Goal: Task Accomplishment & Management: Complete application form

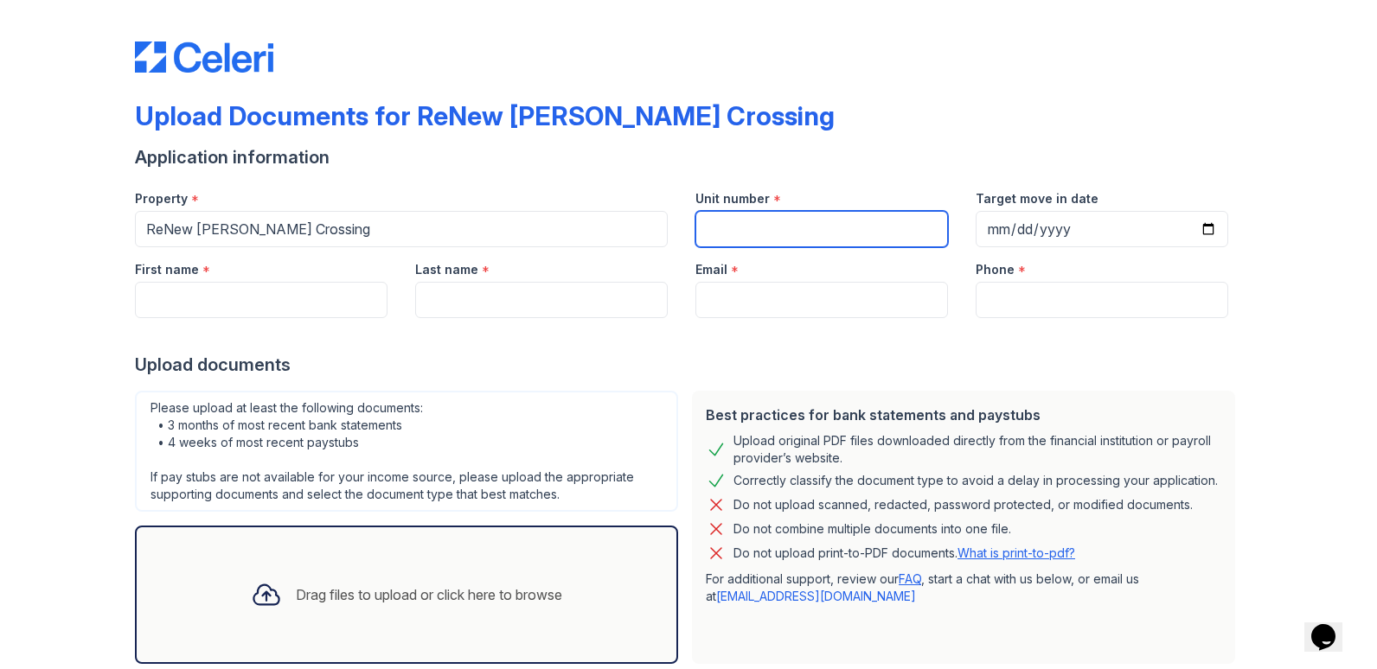
drag, startPoint x: 761, startPoint y: 220, endPoint x: 774, endPoint y: 205, distance: 19.6
click at [772, 207] on div "Unit number *" at bounding box center [822, 211] width 280 height 71
type input "9113A"
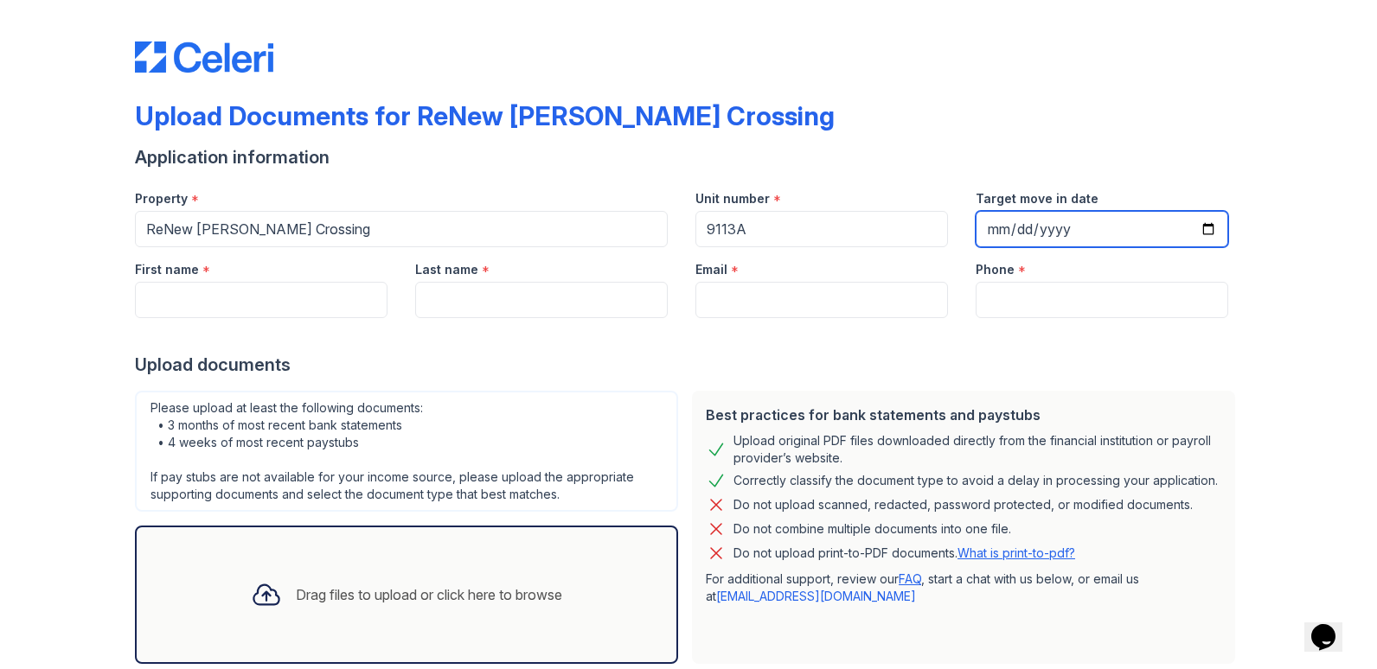
click at [1196, 223] on input "Target move in date" at bounding box center [1102, 229] width 253 height 36
type input "[DATE]"
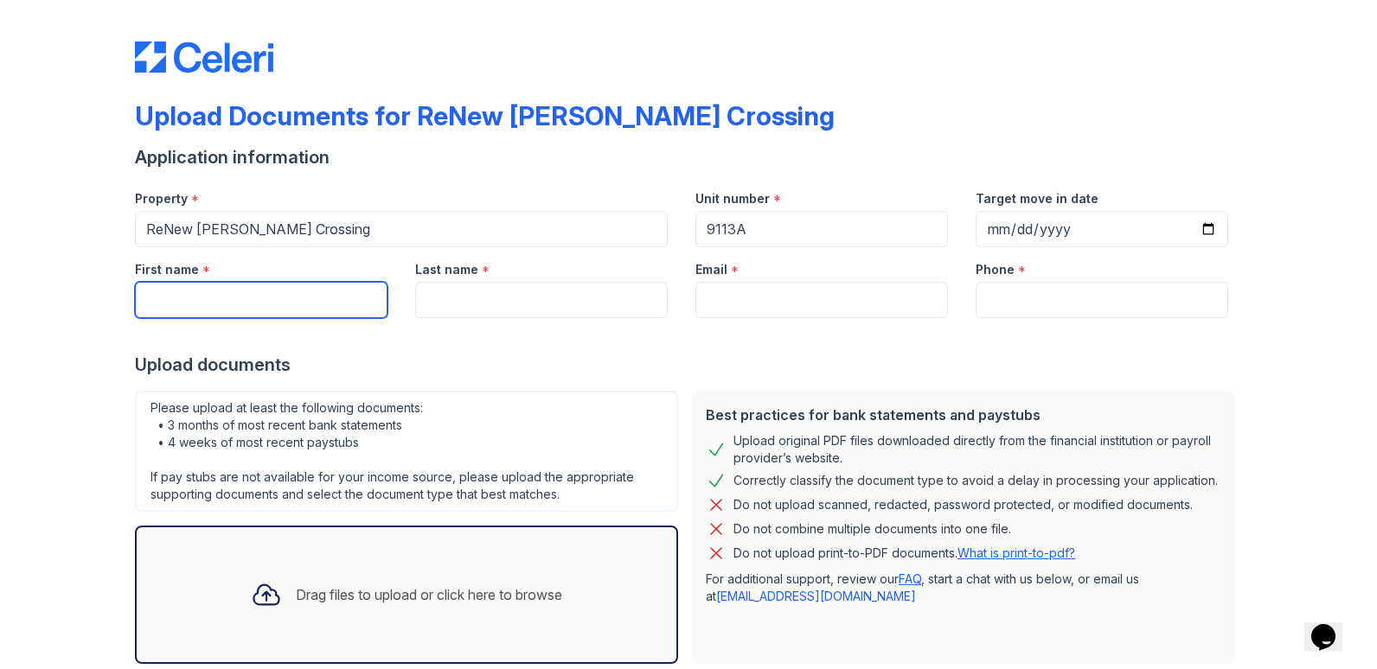
click at [204, 312] on input "First name" at bounding box center [261, 300] width 253 height 36
type input "m"
type input "[PERSON_NAME]"
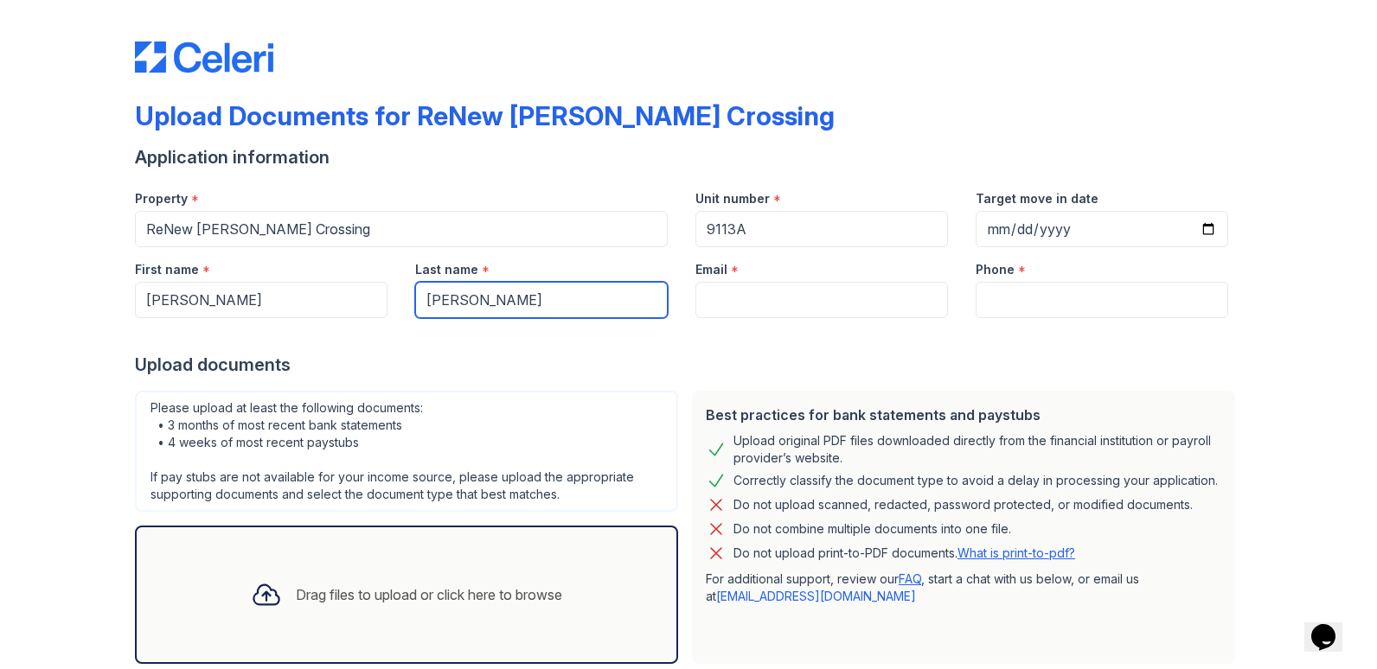
type input "[PERSON_NAME]"
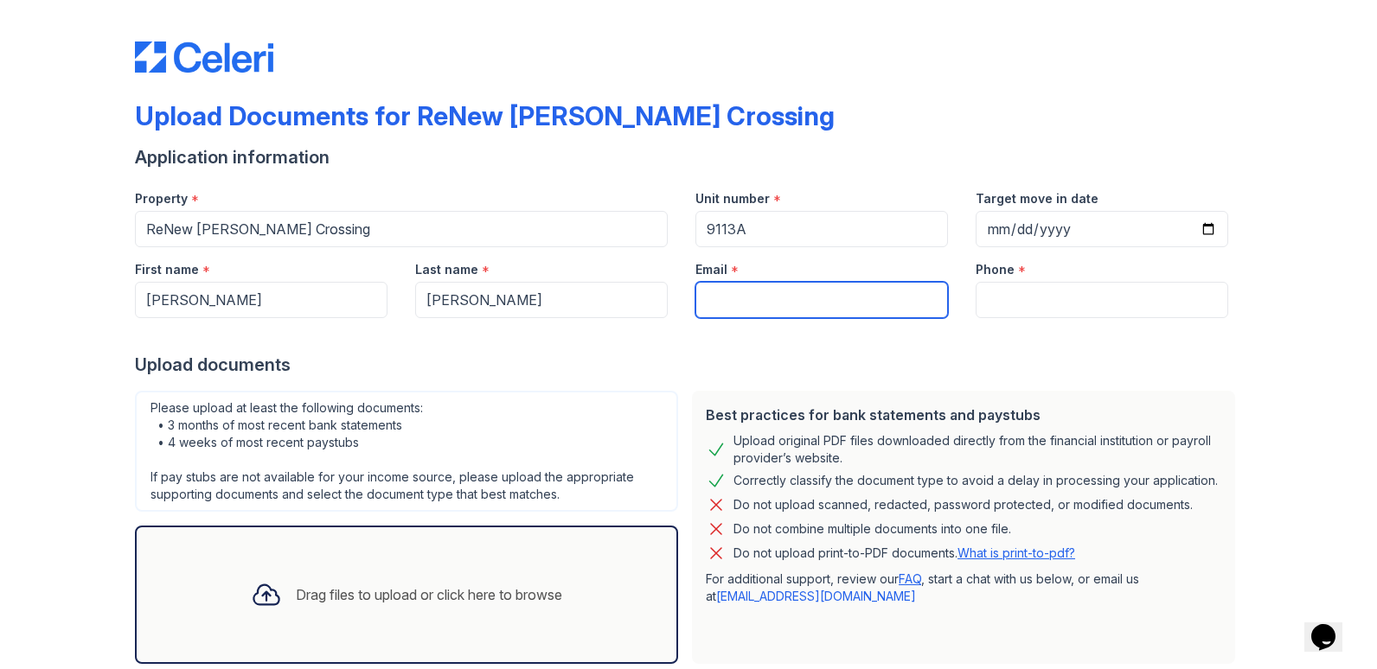
click at [747, 297] on input "Email" at bounding box center [821, 300] width 253 height 36
type input "l"
type input "y"
type input "[EMAIL_ADDRESS][DOMAIN_NAME]"
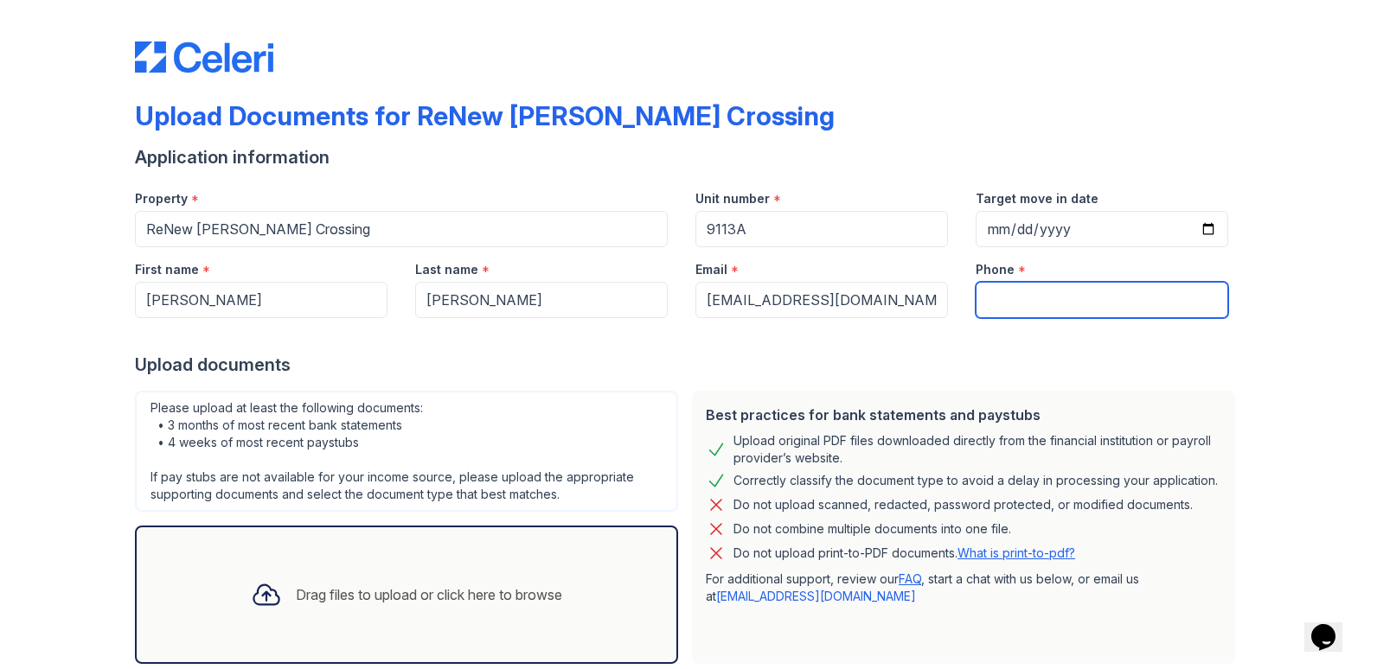
click at [1038, 298] on input "Phone" at bounding box center [1102, 300] width 253 height 36
type input "4438107246"
click at [1250, 336] on div "Upload Documents for ReNew [PERSON_NAME] Crossing Application information Prope…" at bounding box center [689, 386] width 1322 height 772
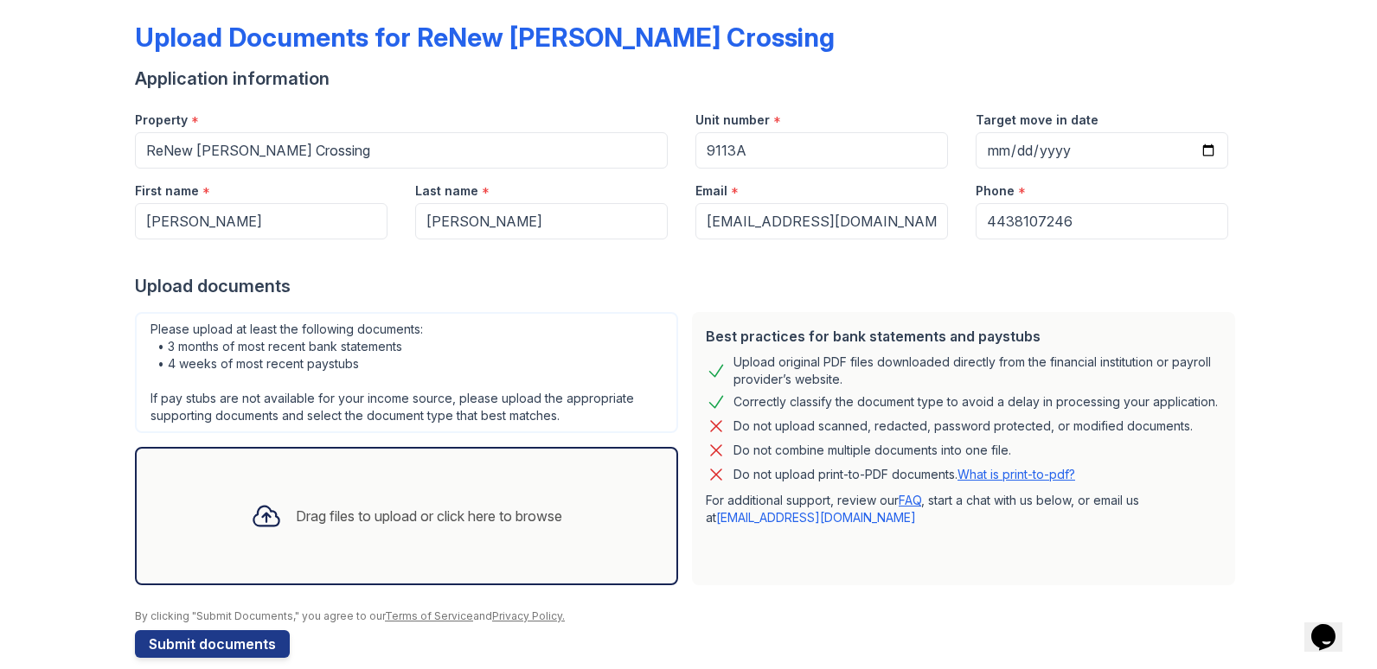
scroll to position [102, 0]
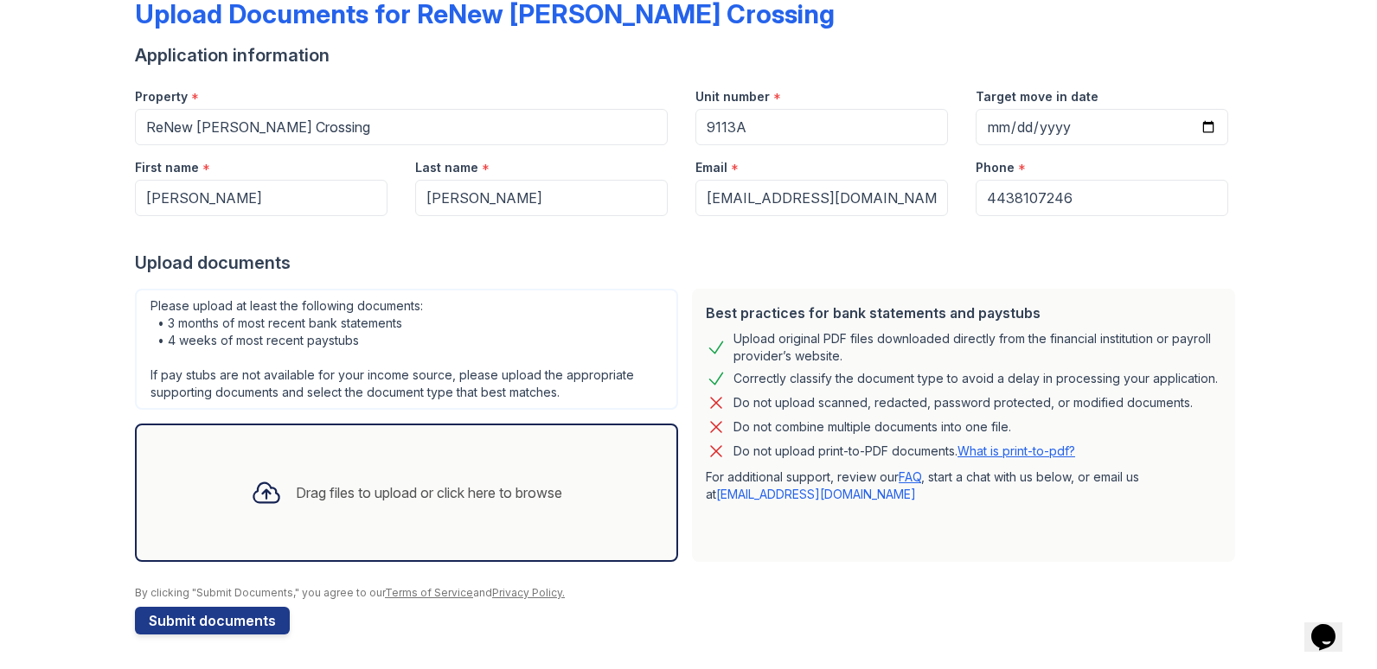
click at [409, 492] on div "Drag files to upload or click here to browse" at bounding box center [429, 493] width 266 height 21
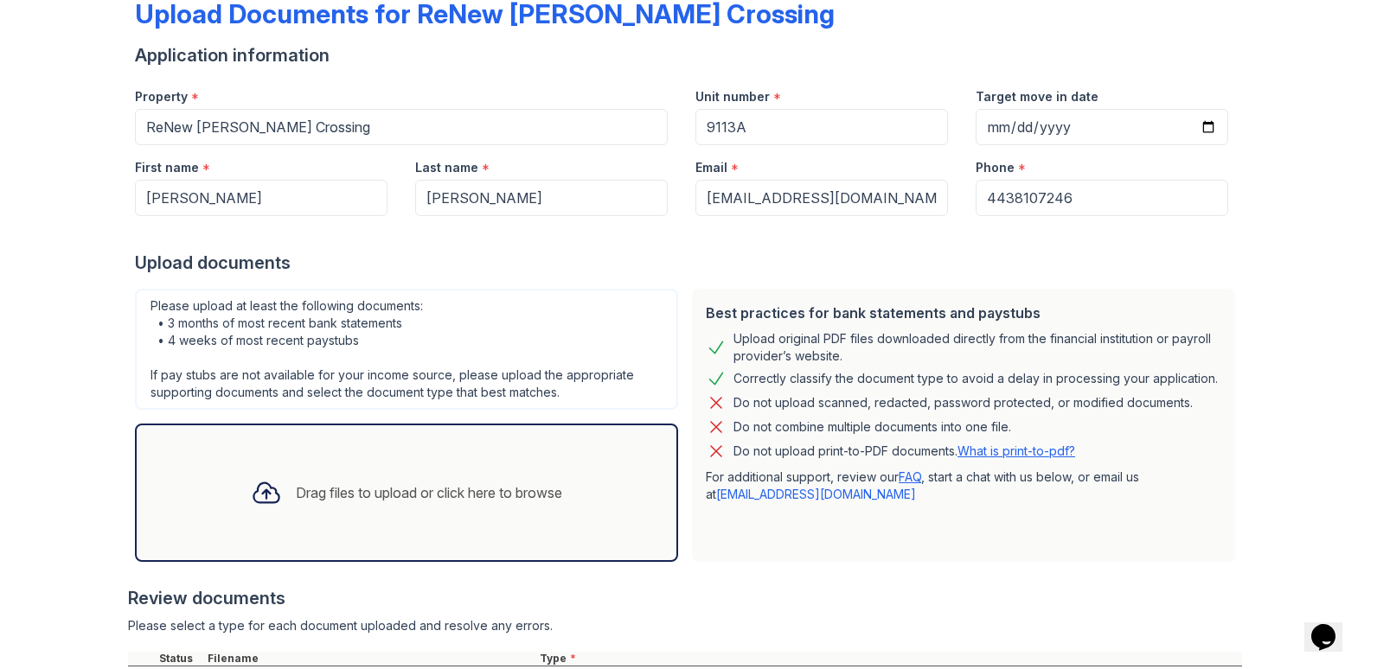
click at [346, 481] on div "Drag files to upload or click here to browse" at bounding box center [406, 493] width 339 height 59
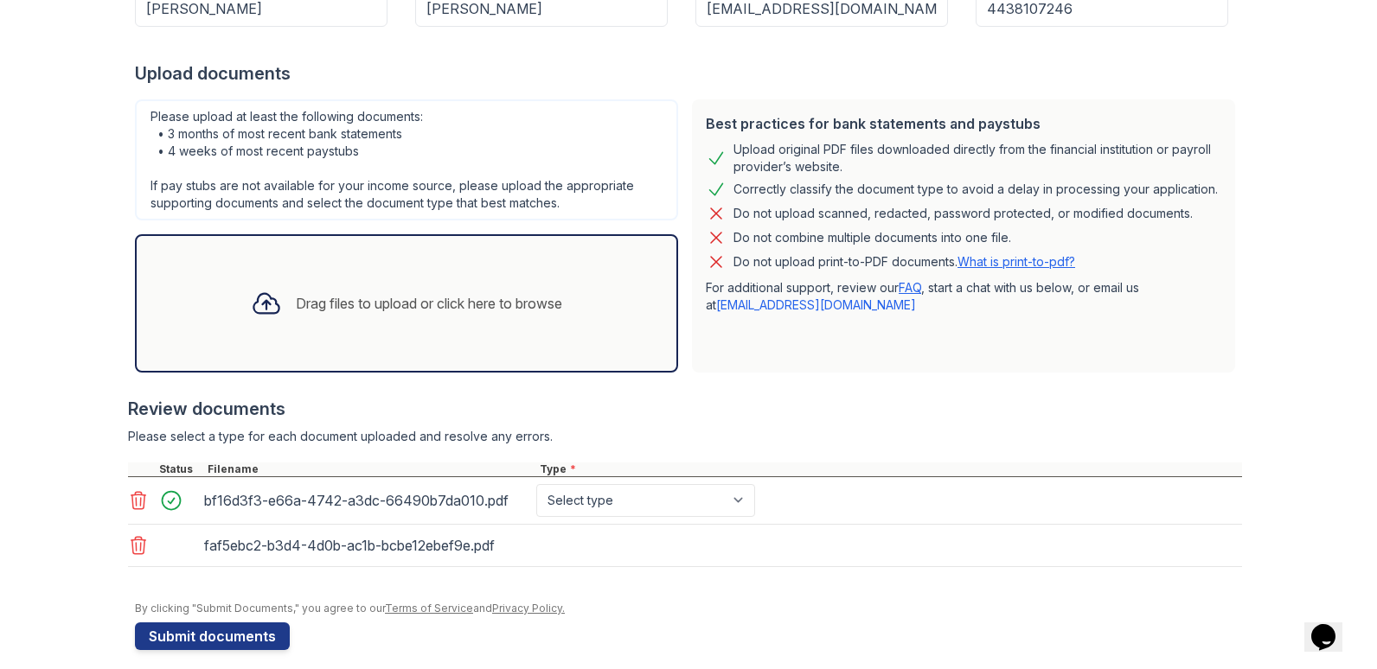
scroll to position [307, 0]
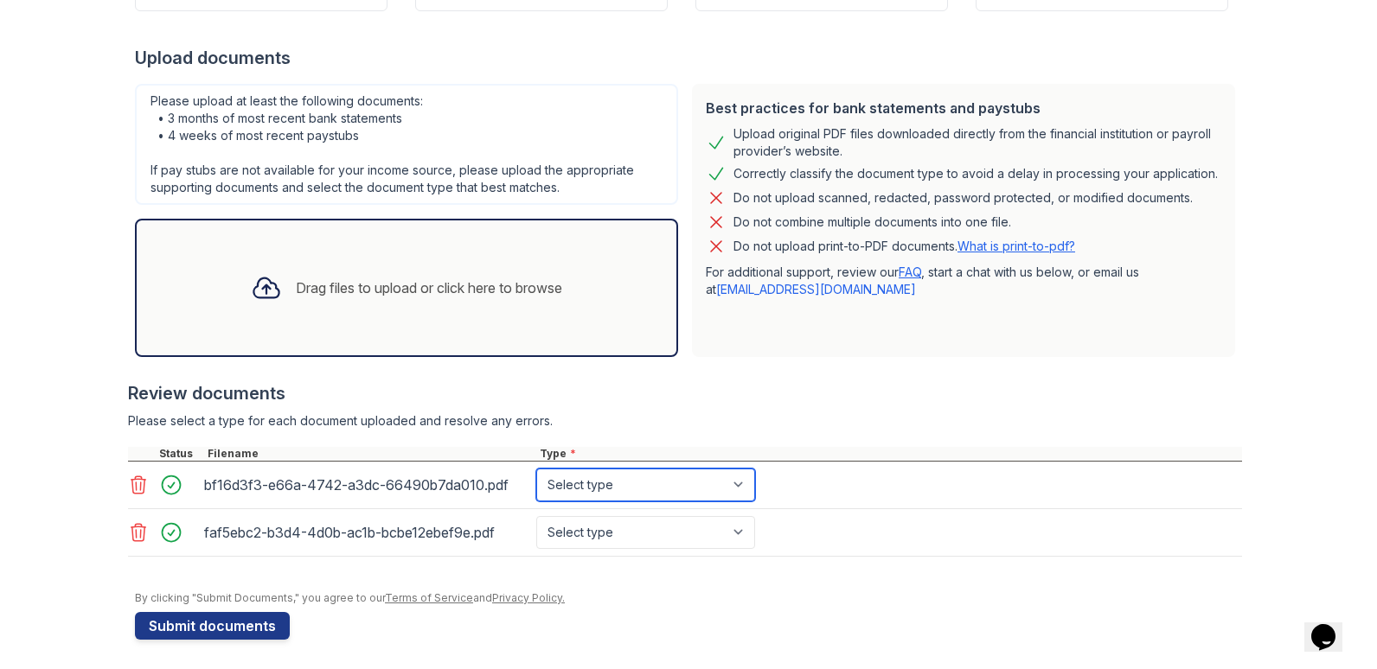
click at [597, 487] on select "Select type Paystub Bank Statement Offer Letter Tax Documents Benefit Award Let…" at bounding box center [645, 485] width 219 height 33
select select "paystub"
click at [536, 469] on select "Select type Paystub Bank Statement Offer Letter Tax Documents Benefit Award Let…" at bounding box center [645, 485] width 219 height 33
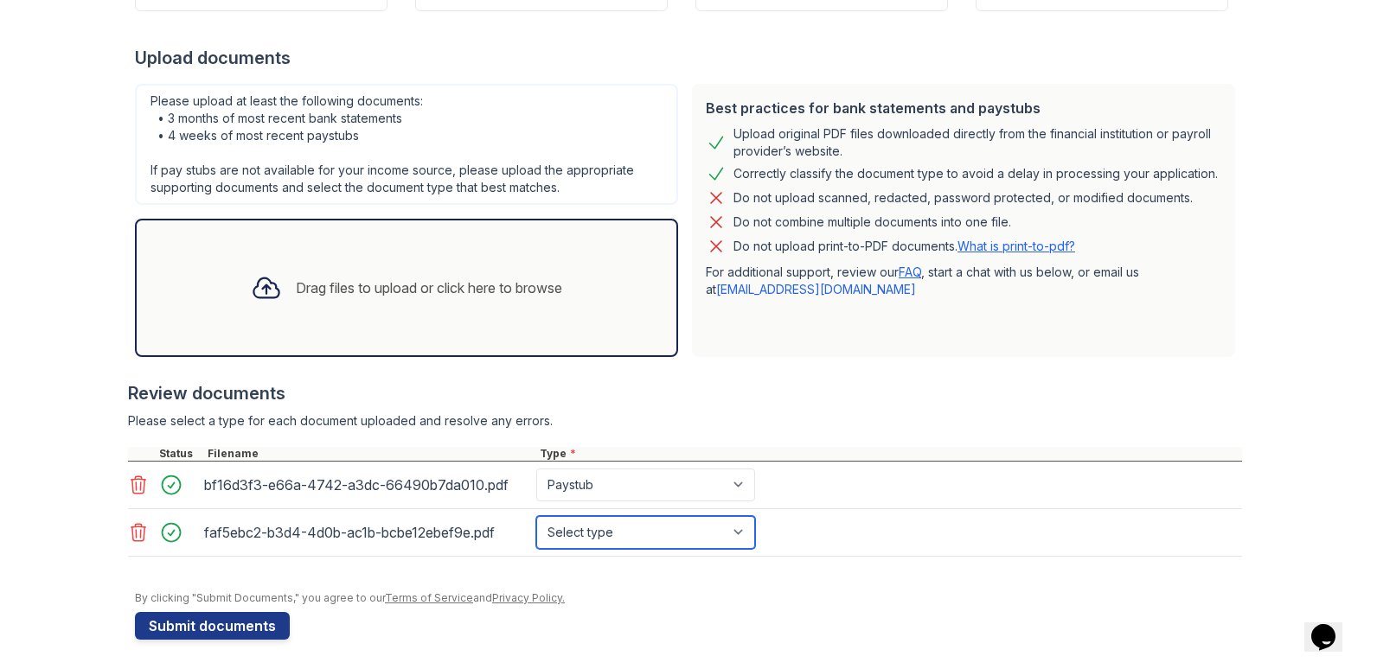
click at [583, 522] on select "Select type Paystub Bank Statement Offer Letter Tax Documents Benefit Award Let…" at bounding box center [645, 532] width 219 height 33
select select "paystub"
click at [536, 516] on select "Select type Paystub Bank Statement Offer Letter Tax Documents Benefit Award Let…" at bounding box center [645, 532] width 219 height 33
click at [176, 627] on button "Submit documents" at bounding box center [212, 626] width 155 height 28
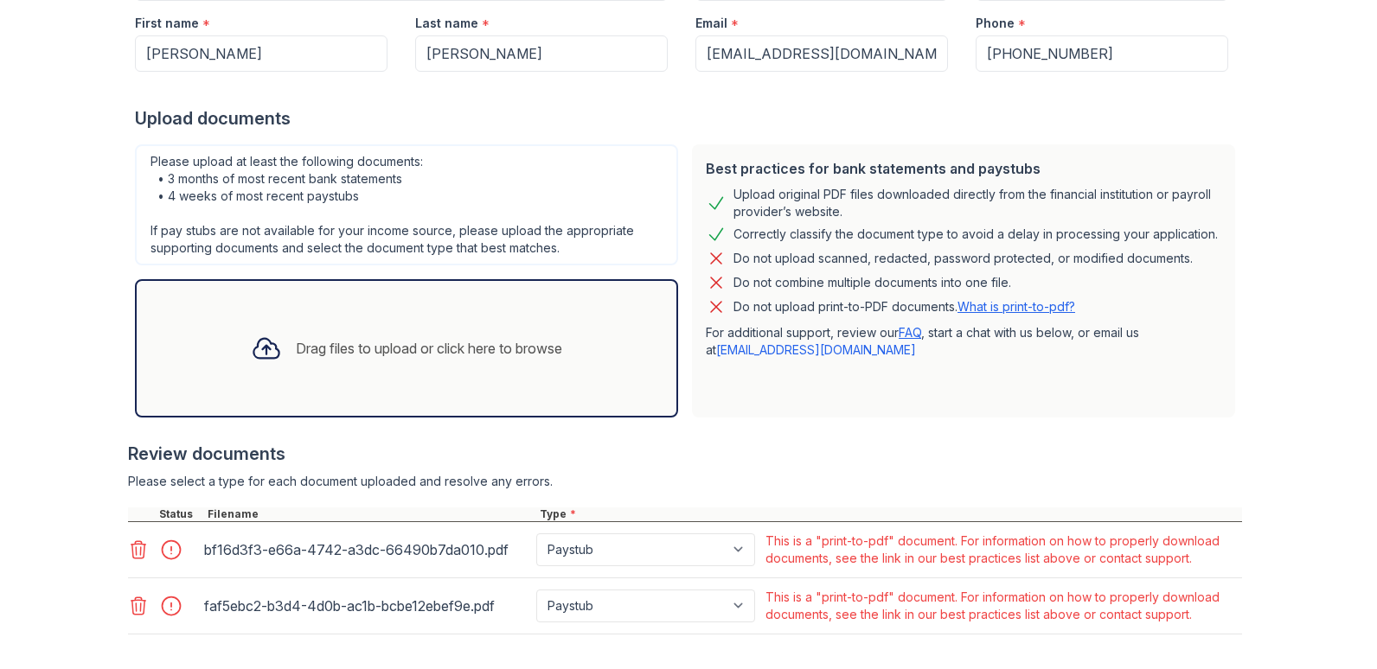
scroll to position [259, 0]
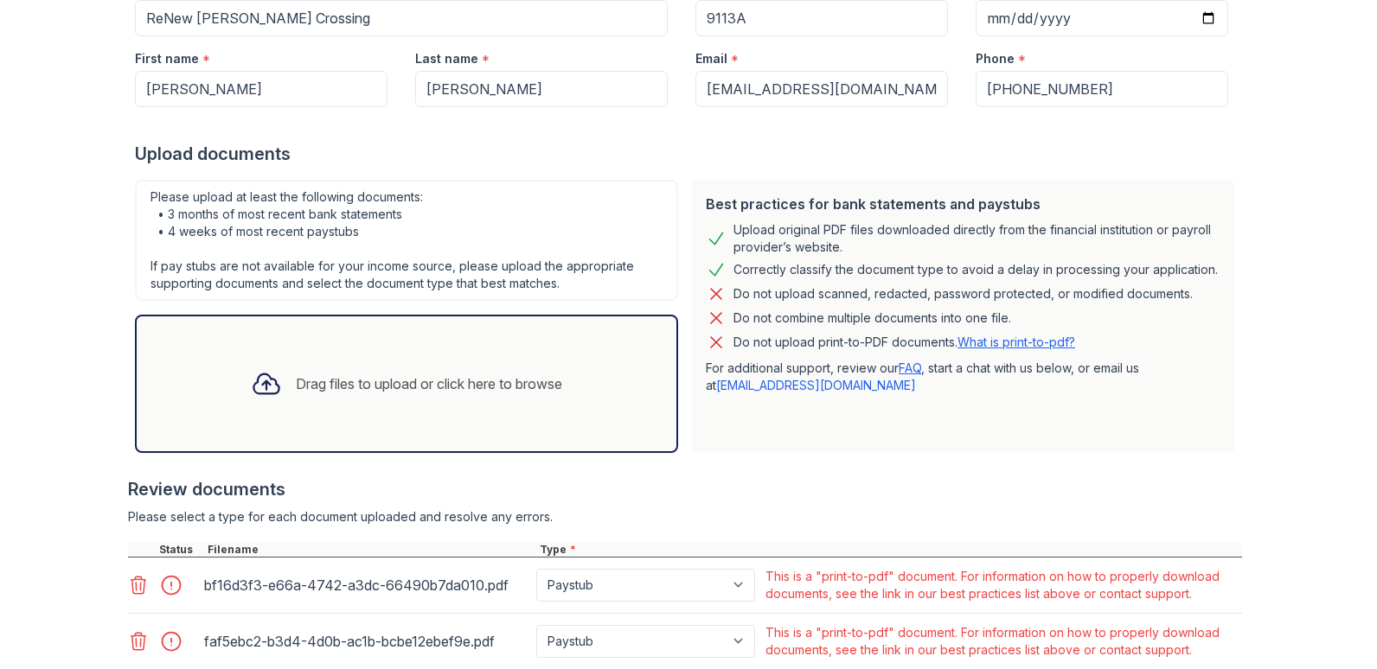
click at [498, 388] on div "Drag files to upload or click here to browse" at bounding box center [429, 384] width 266 height 21
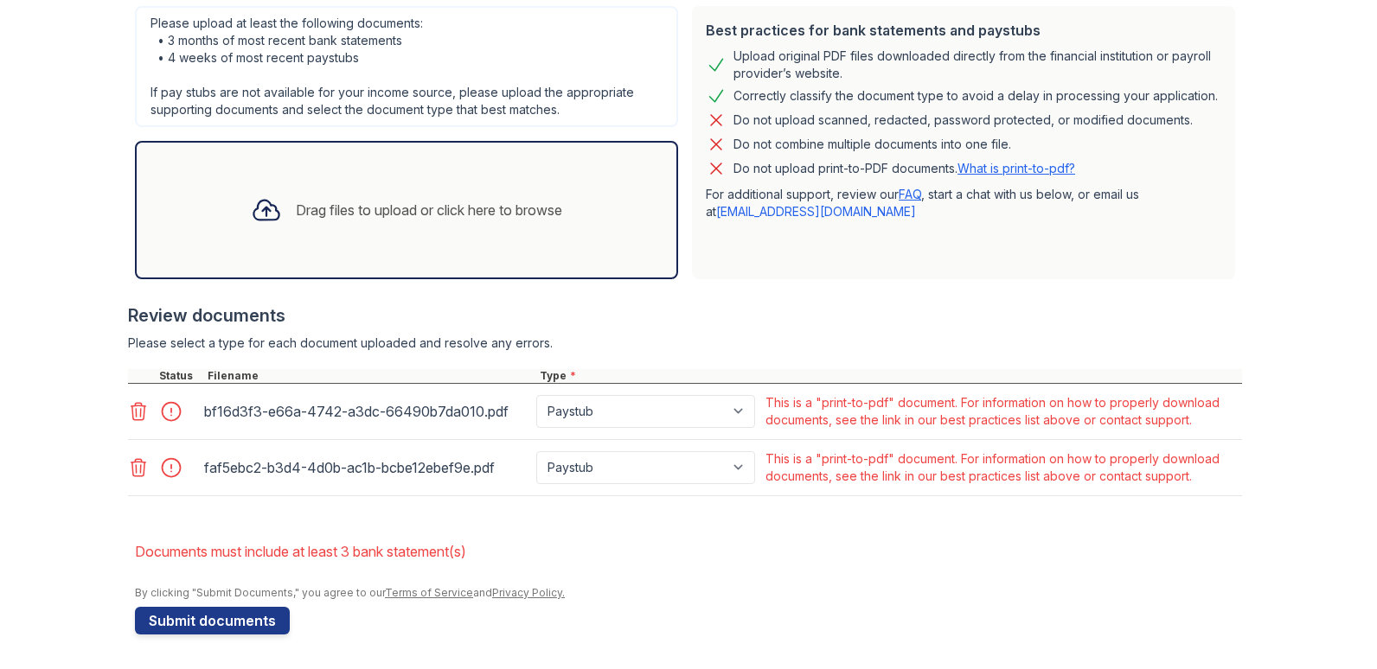
click at [132, 412] on icon at bounding box center [138, 411] width 21 height 21
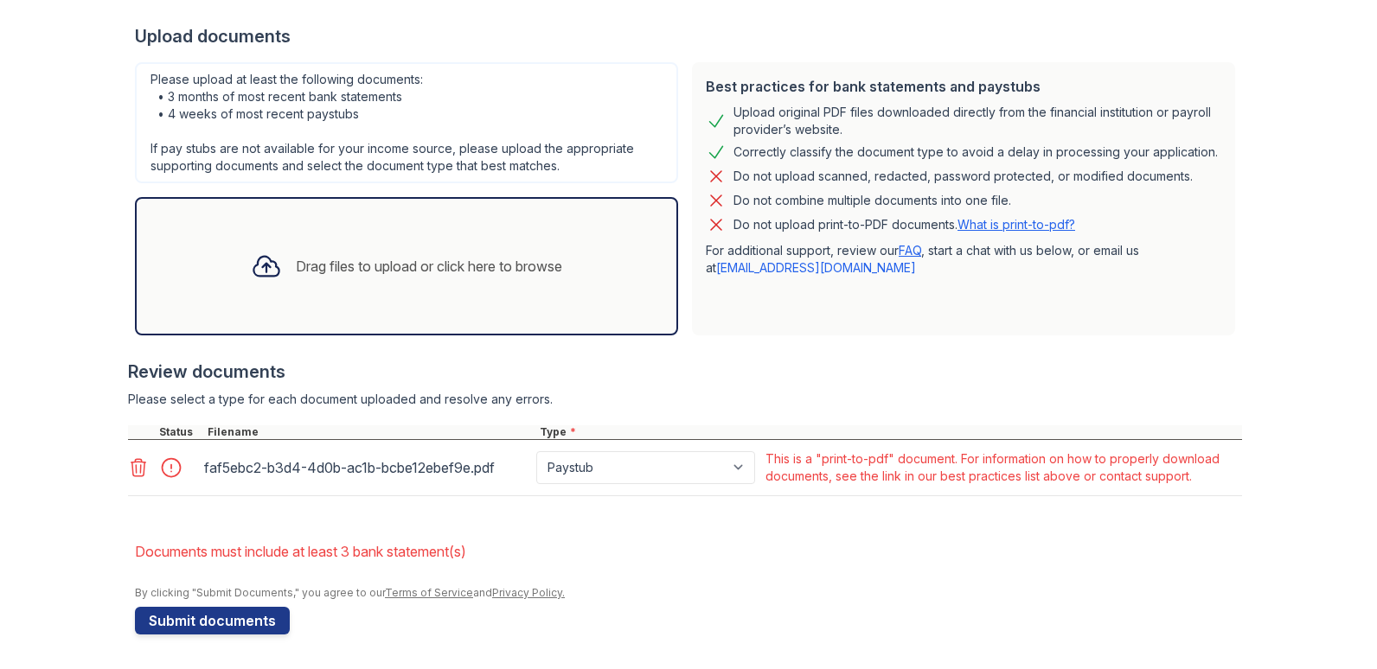
click at [136, 465] on icon at bounding box center [138, 468] width 21 height 21
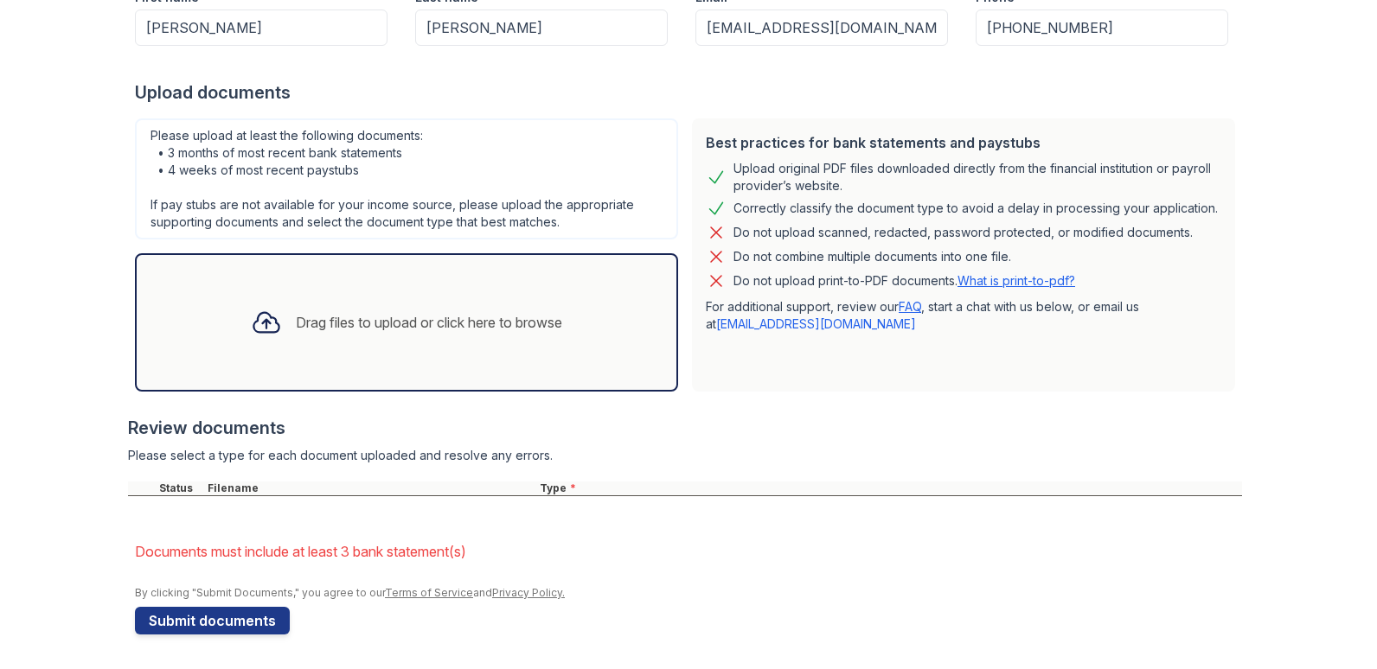
click at [343, 336] on div "Drag files to upload or click here to browse" at bounding box center [406, 322] width 339 height 59
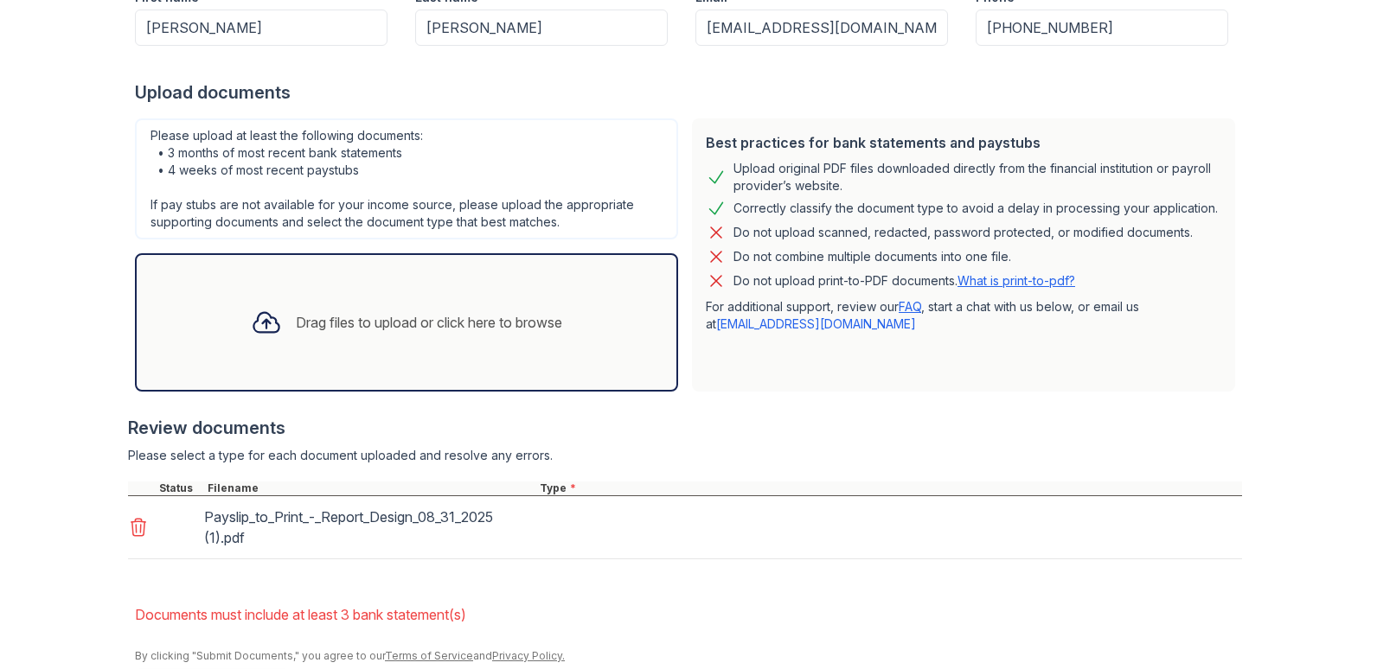
scroll to position [377, 0]
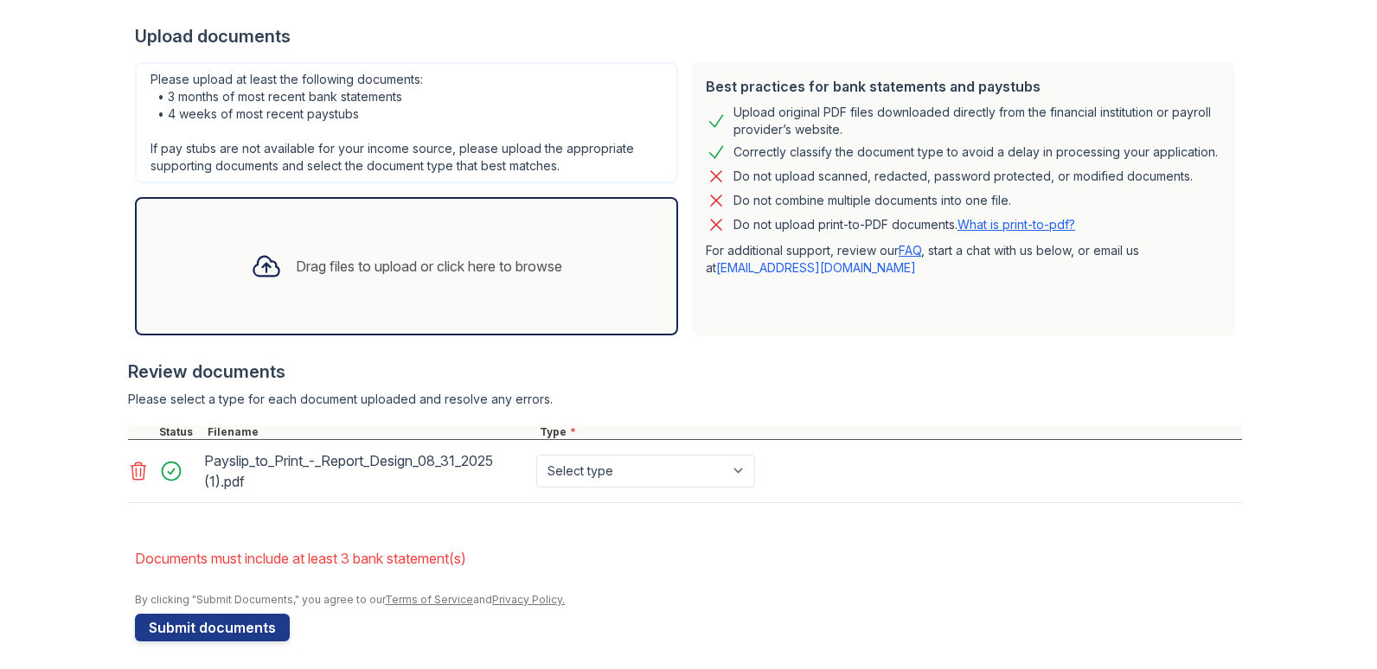
click at [350, 263] on div "Drag files to upload or click here to browse" at bounding box center [429, 266] width 266 height 21
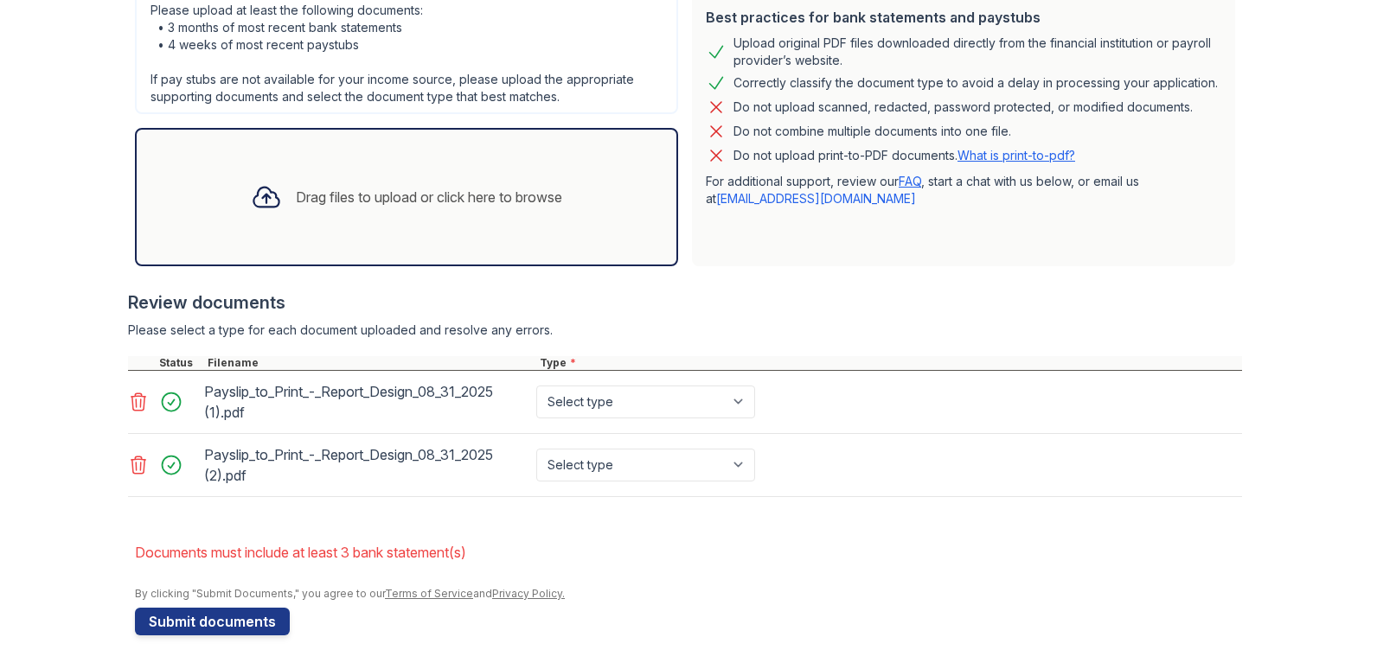
scroll to position [447, 0]
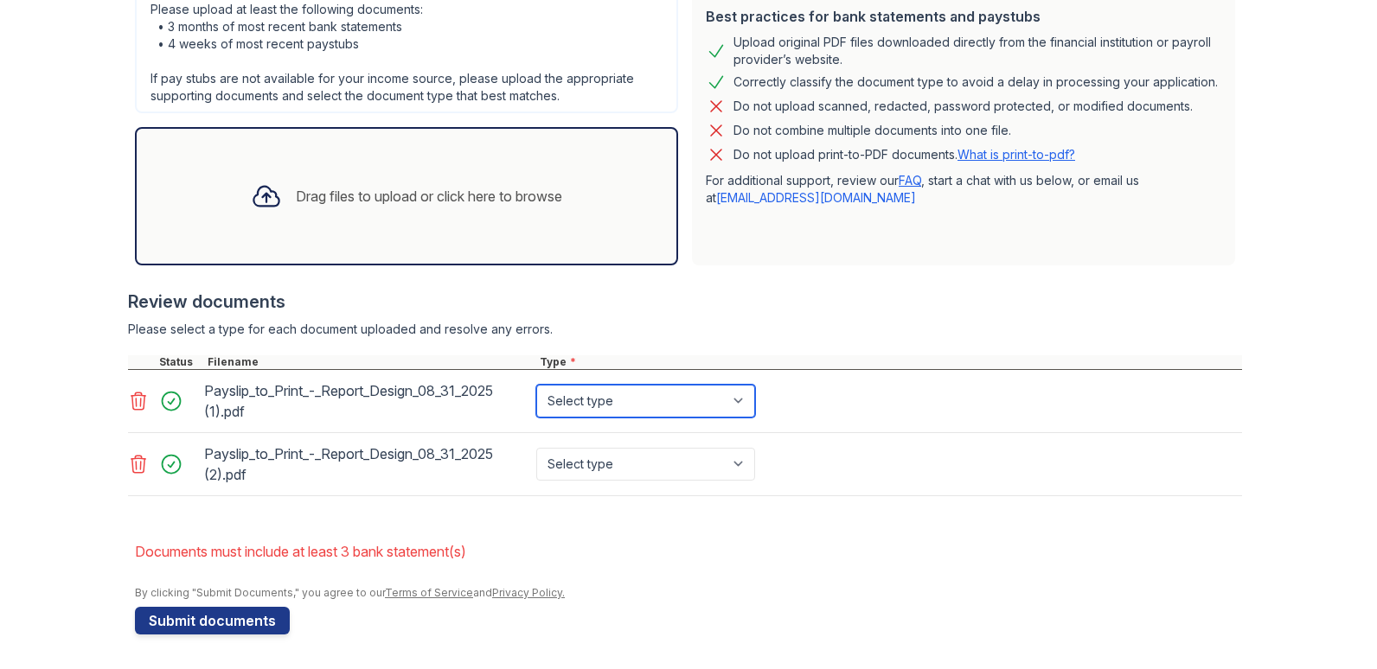
click at [578, 387] on select "Select type Paystub Bank Statement Offer Letter Tax Documents Benefit Award Let…" at bounding box center [645, 401] width 219 height 33
select select "paystub"
click at [536, 385] on select "Select type Paystub Bank Statement Offer Letter Tax Documents Benefit Award Let…" at bounding box center [645, 401] width 219 height 33
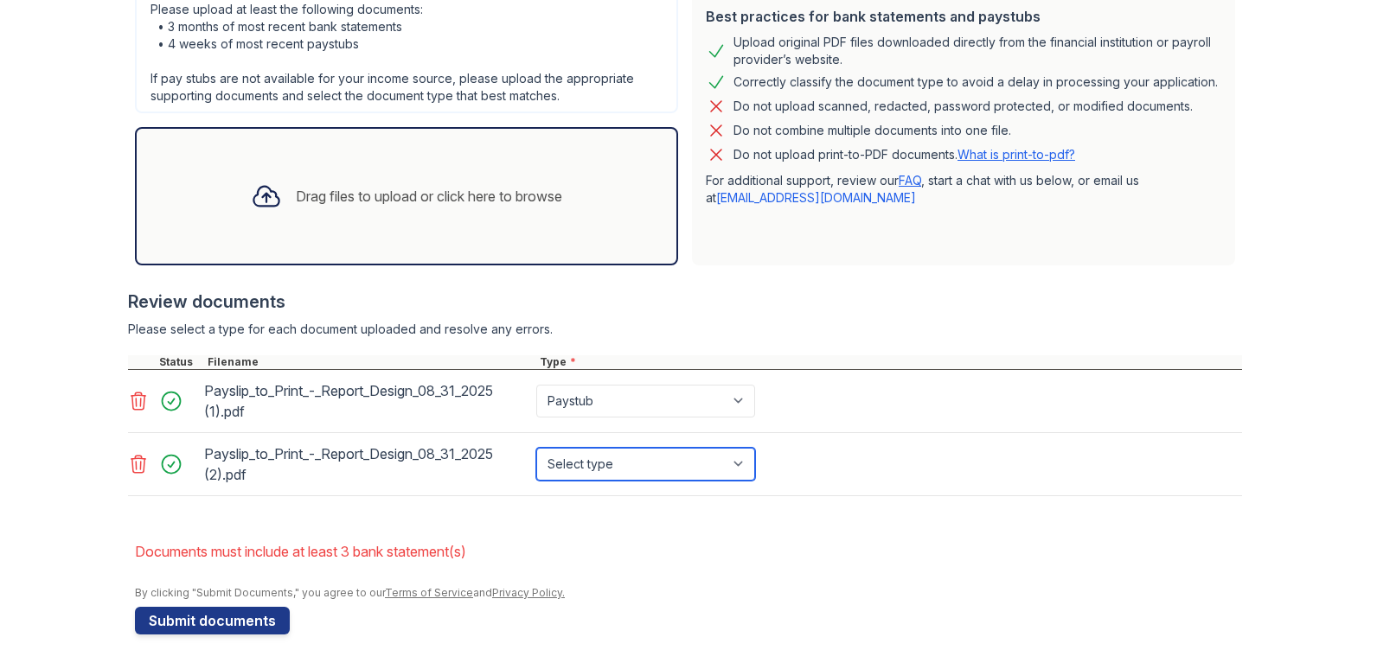
click at [565, 472] on select "Select type Paystub Bank Statement Offer Letter Tax Documents Benefit Award Let…" at bounding box center [645, 464] width 219 height 33
select select "paystub"
click at [536, 448] on select "Select type Paystub Bank Statement Offer Letter Tax Documents Benefit Award Let…" at bounding box center [645, 464] width 219 height 33
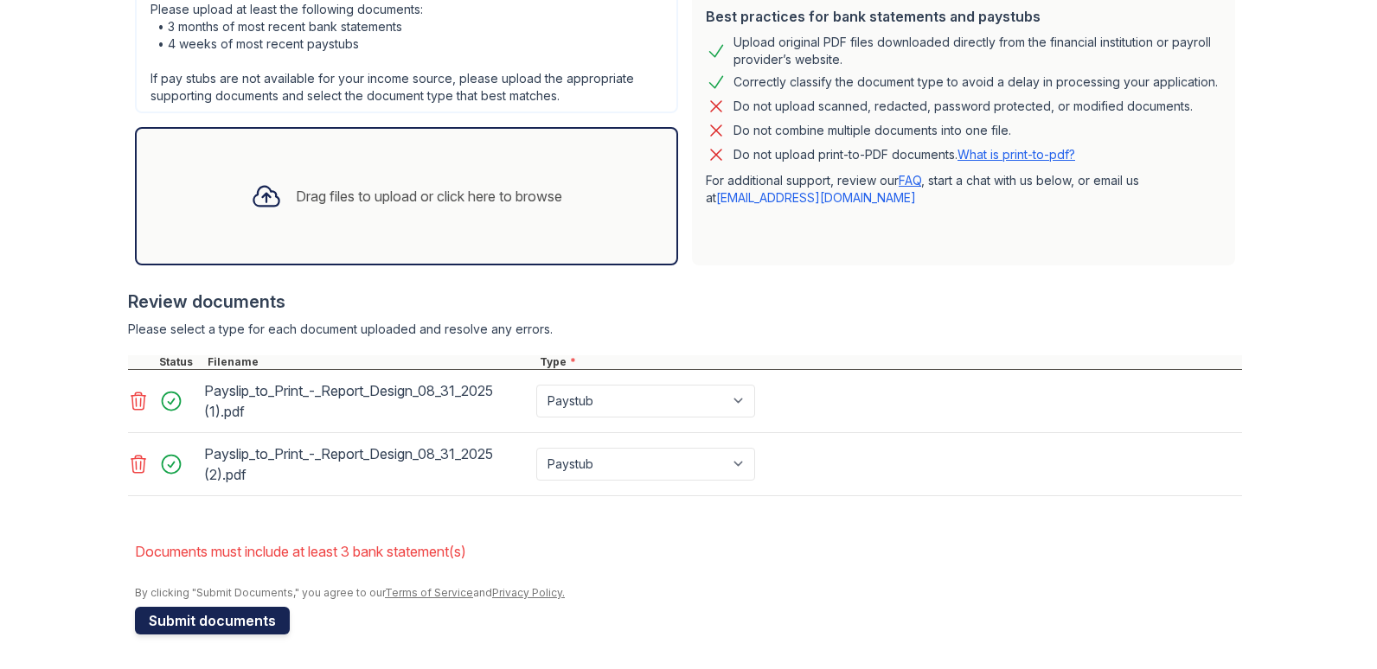
click at [190, 623] on button "Submit documents" at bounding box center [212, 621] width 155 height 28
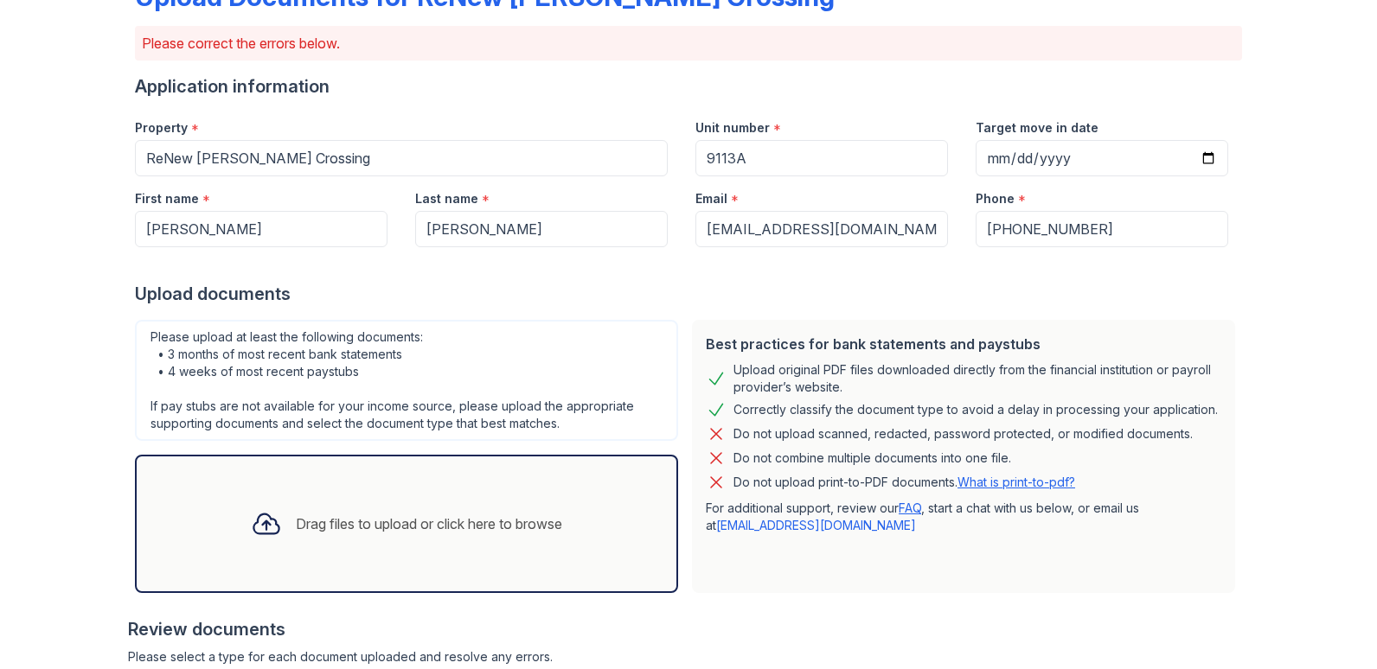
scroll to position [432, 0]
